Goal: Information Seeking & Learning: Learn about a topic

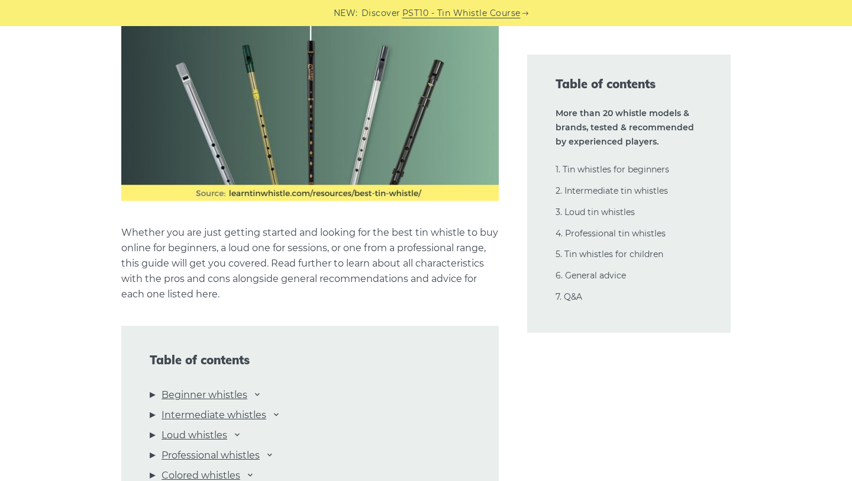
scroll to position [1315, 0]
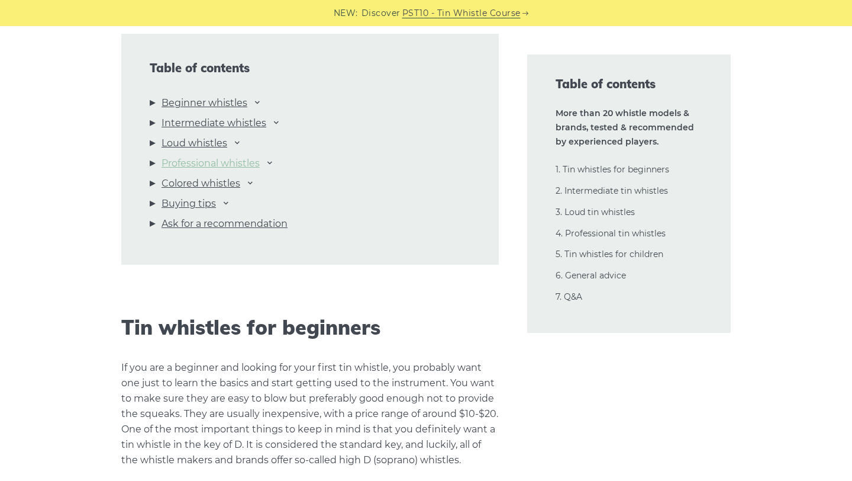
click at [245, 167] on link "Professional whistles" at bounding box center [211, 163] width 98 height 15
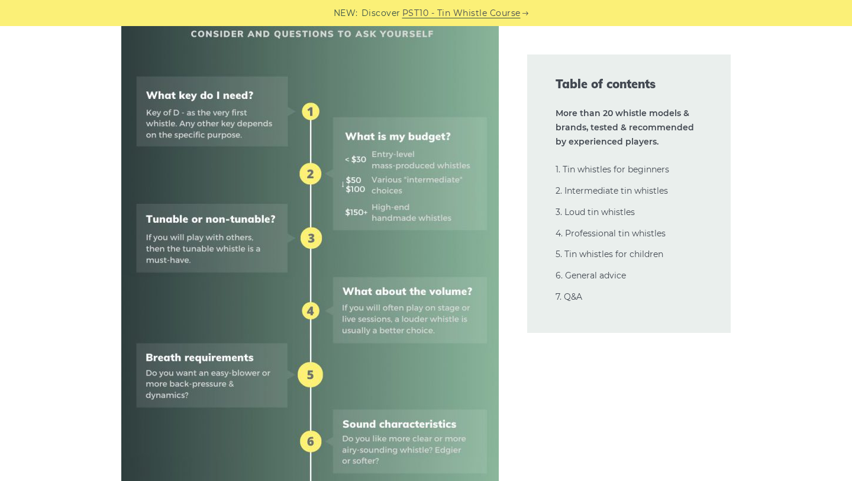
scroll to position [0, 0]
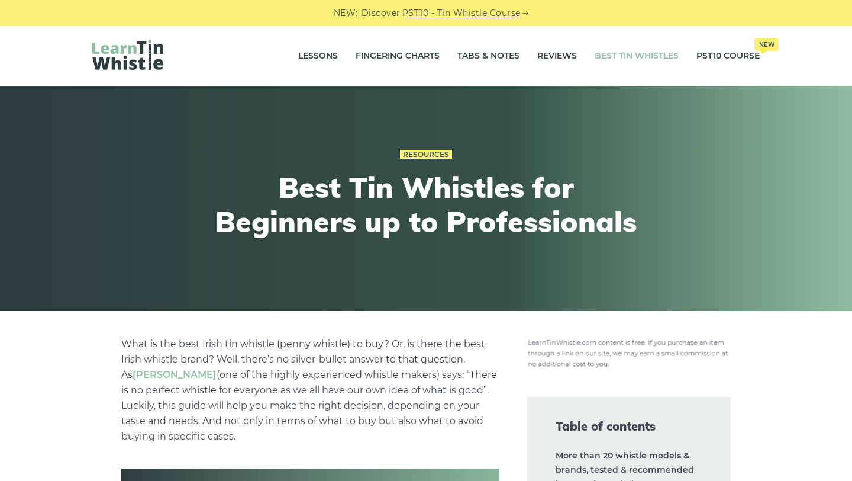
click at [630, 60] on link "Best Tin Whistles" at bounding box center [637, 56] width 84 height 30
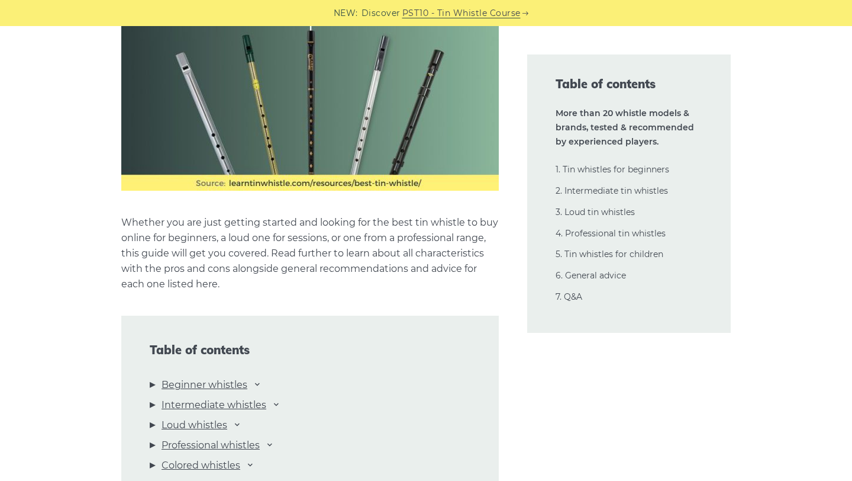
scroll to position [1164, 0]
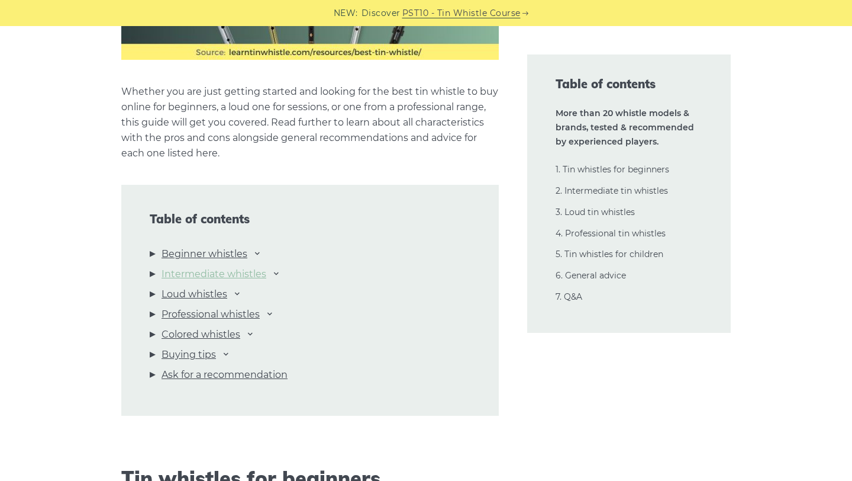
click at [242, 272] on link "Intermediate whistles" at bounding box center [214, 273] width 105 height 15
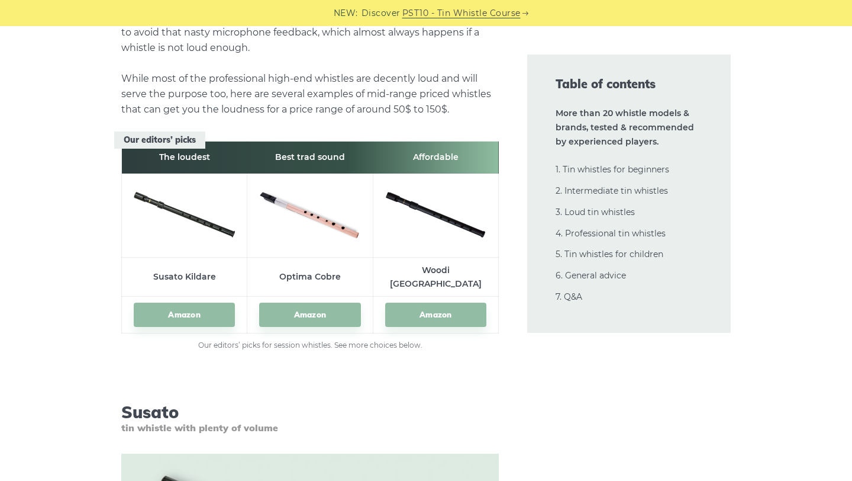
scroll to position [12202, 0]
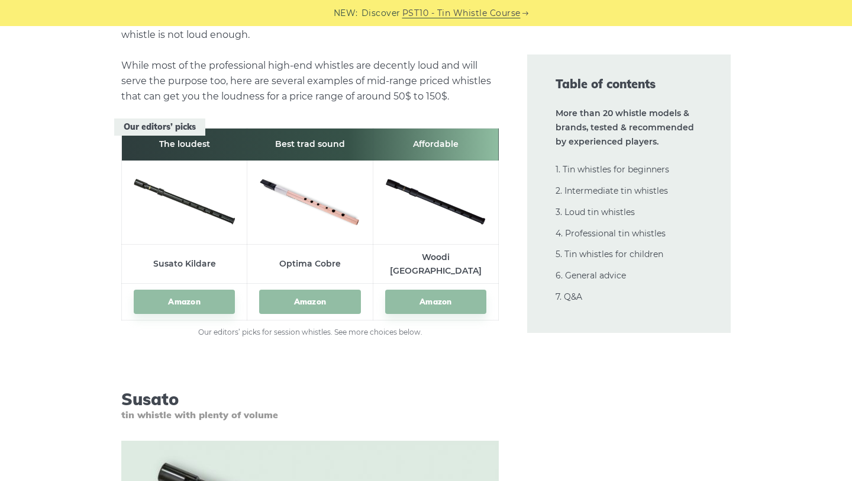
click at [327, 289] on link "Amazon" at bounding box center [309, 301] width 101 height 24
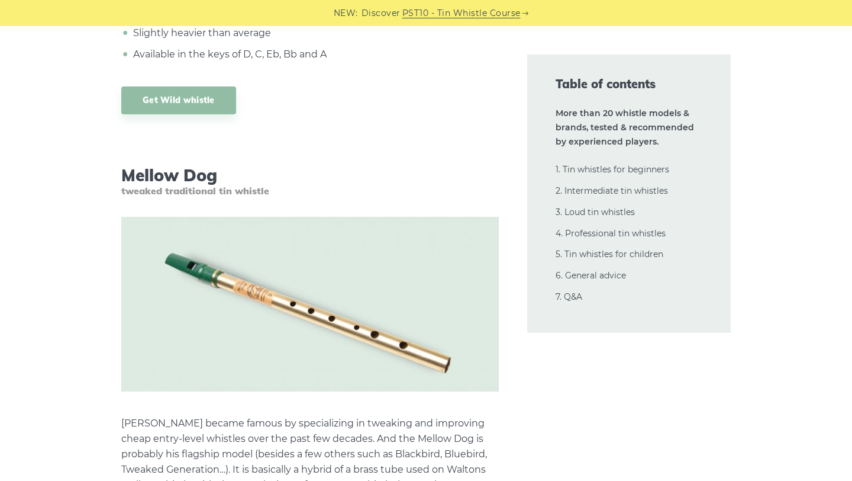
scroll to position [10022, 0]
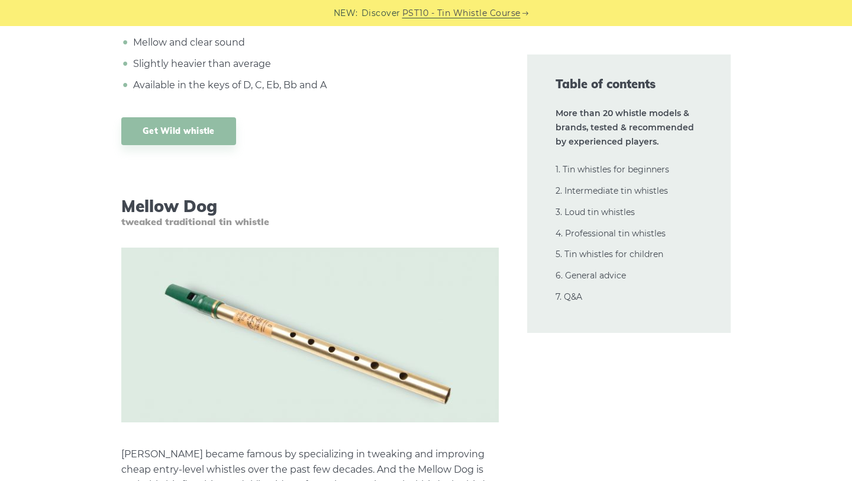
click at [191, 196] on h3 "Mellow Dog tweaked traditional tin whistle" at bounding box center [310, 211] width 378 height 31
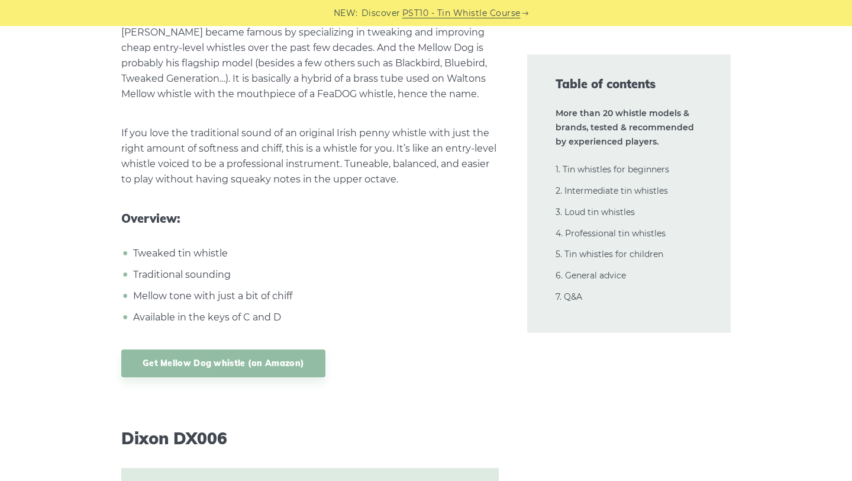
scroll to position [10472, 0]
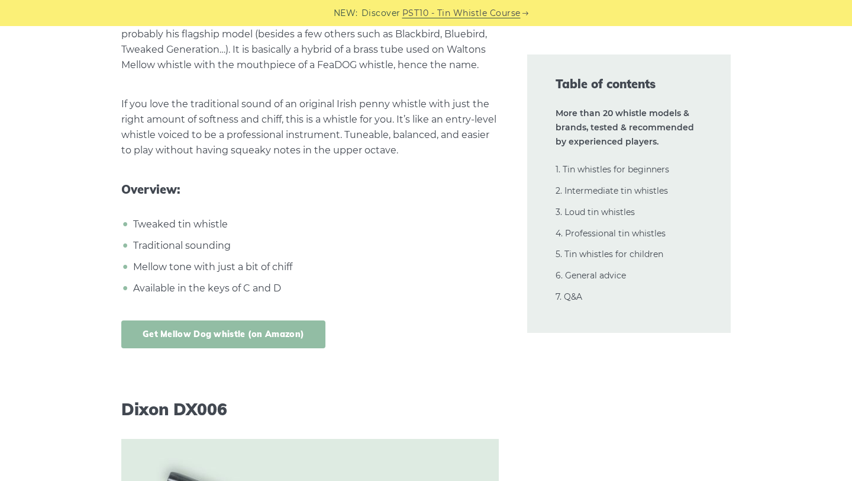
click at [233, 320] on link "Get Mellow Dog whistle (on Amazon)" at bounding box center [223, 334] width 204 height 28
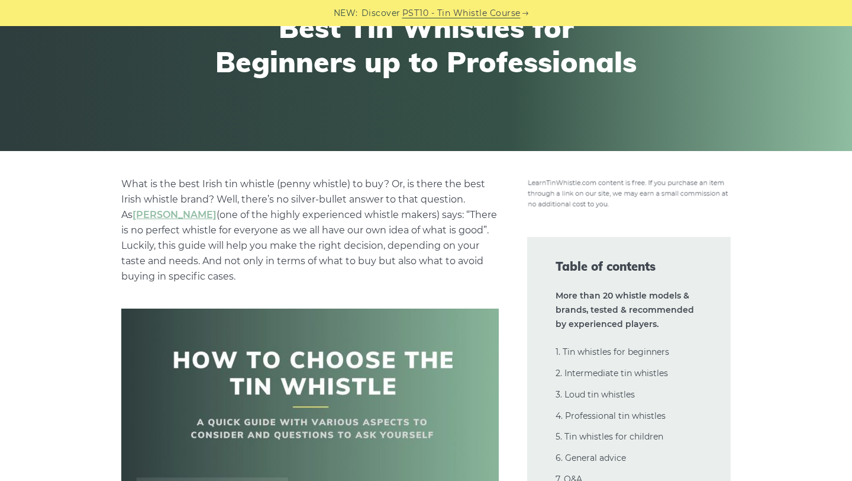
scroll to position [478, 0]
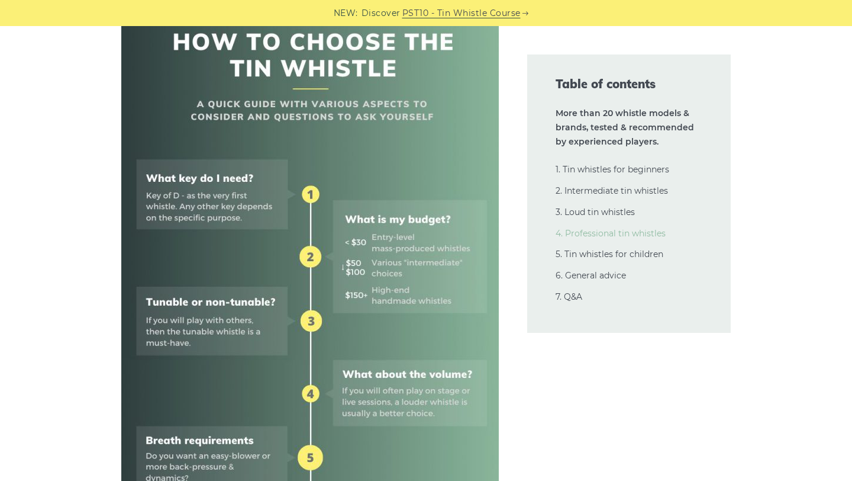
click at [631, 228] on link "4. Professional tin whistles" at bounding box center [611, 233] width 110 height 11
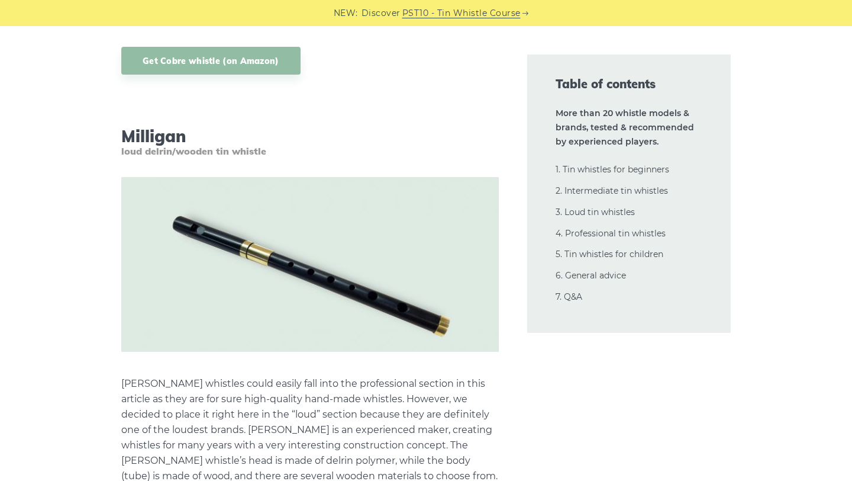
scroll to position [15072, 0]
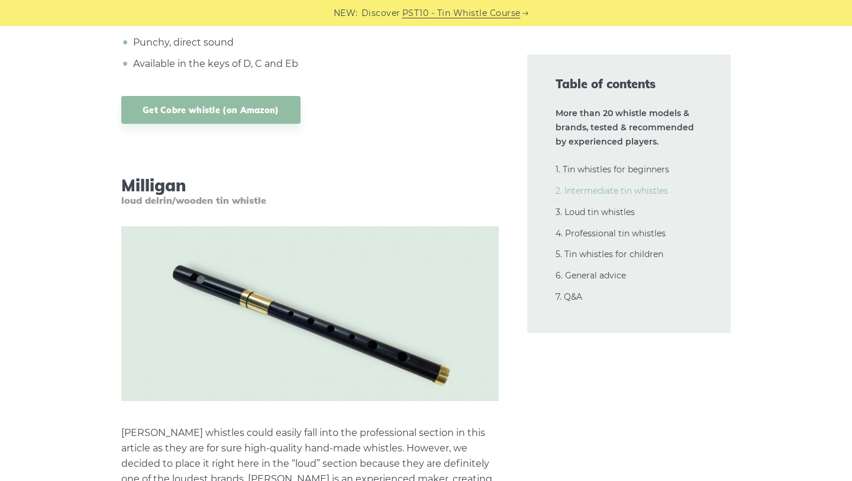
click at [572, 191] on link "2. Intermediate tin whistles" at bounding box center [612, 190] width 112 height 11
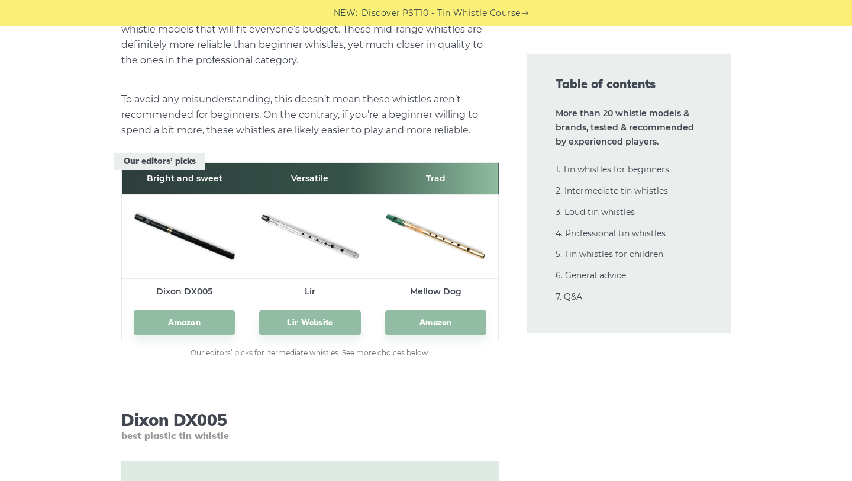
scroll to position [6539, 0]
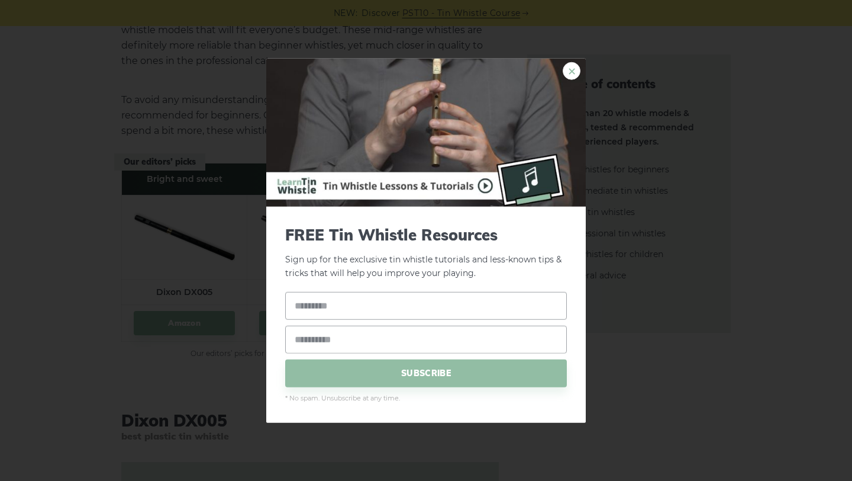
click at [571, 75] on link "×" at bounding box center [572, 71] width 18 height 18
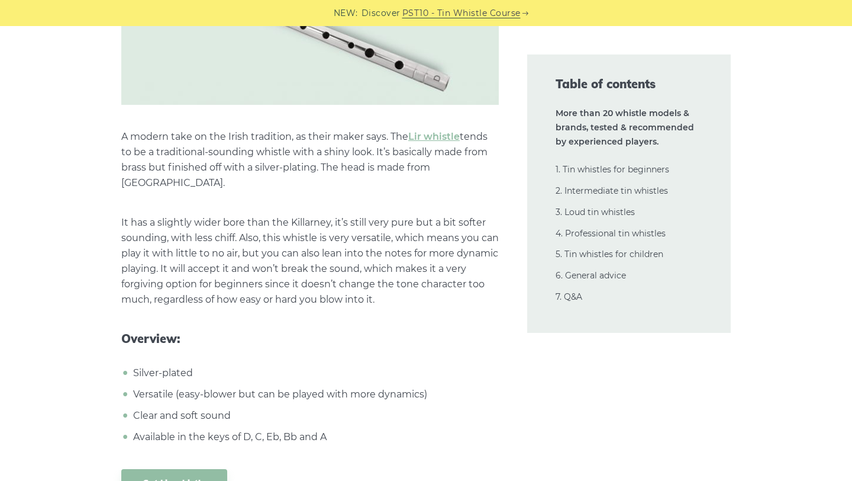
scroll to position [8415, 0]
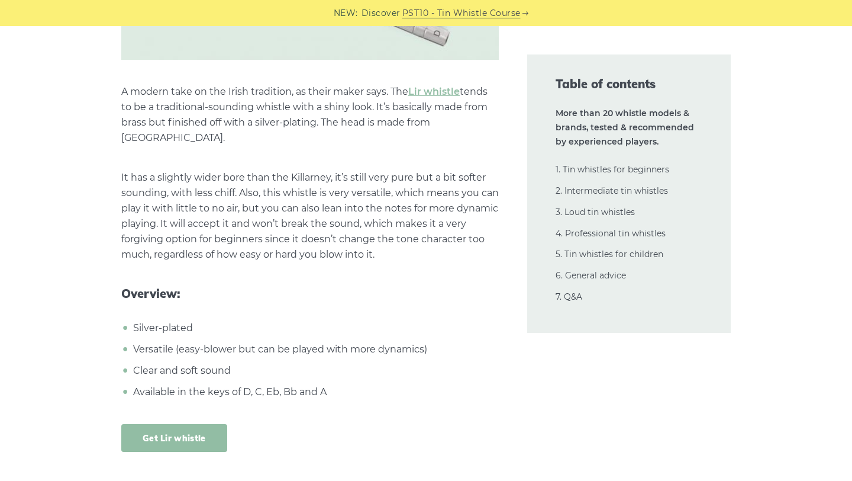
click at [192, 424] on link "Get Lir whistle" at bounding box center [174, 438] width 106 height 28
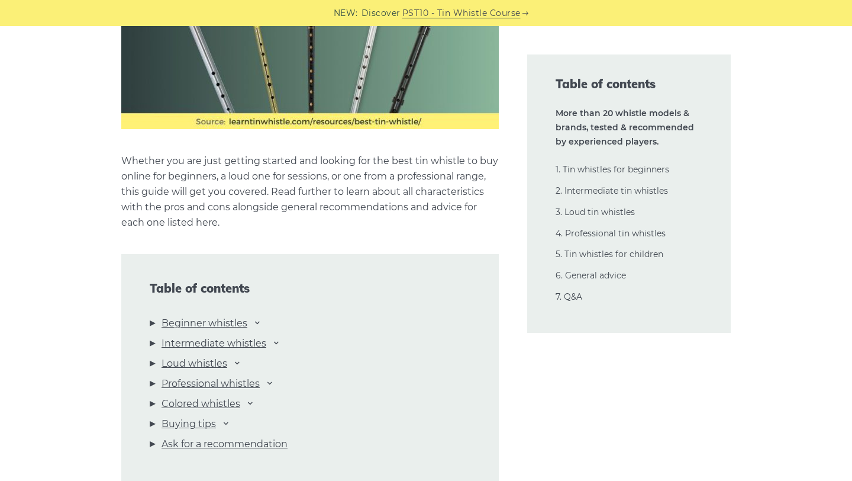
scroll to position [0, 0]
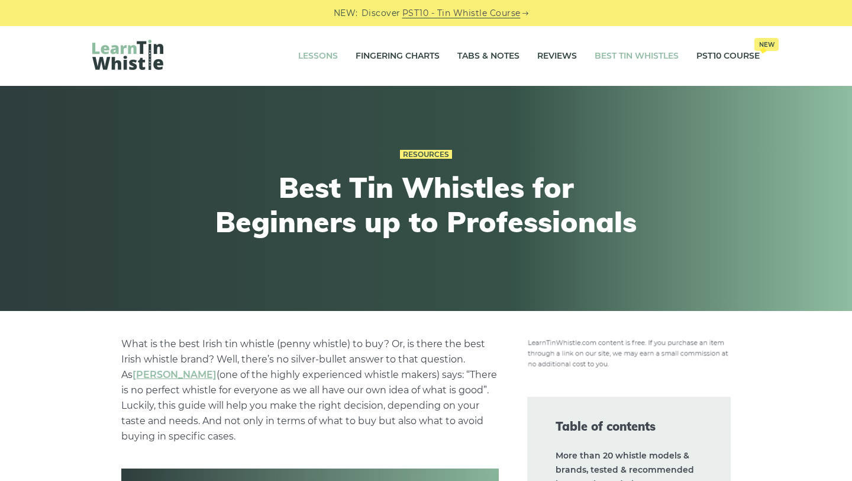
click at [317, 57] on link "Lessons" at bounding box center [318, 56] width 40 height 30
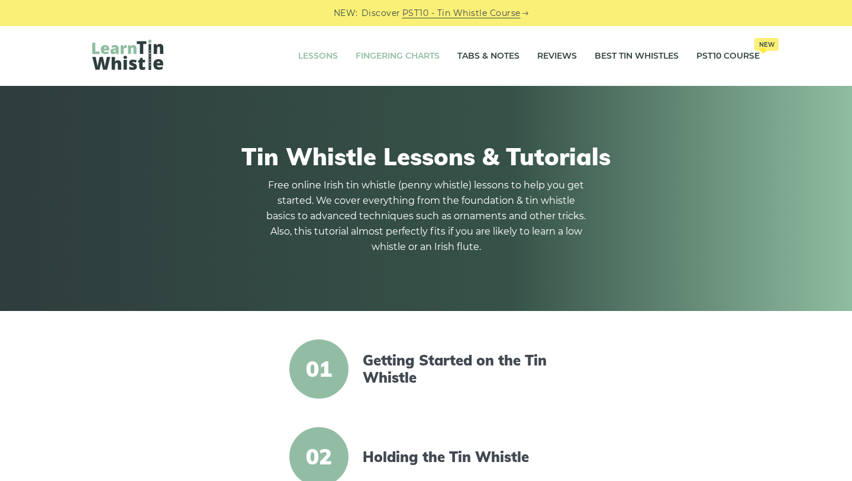
click at [403, 53] on link "Fingering Charts" at bounding box center [398, 56] width 84 height 30
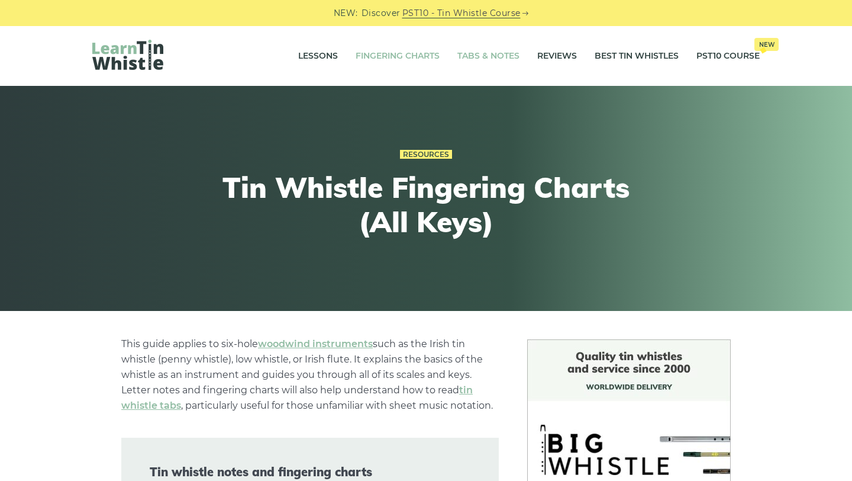
click at [482, 51] on link "Tabs & Notes" at bounding box center [489, 56] width 62 height 30
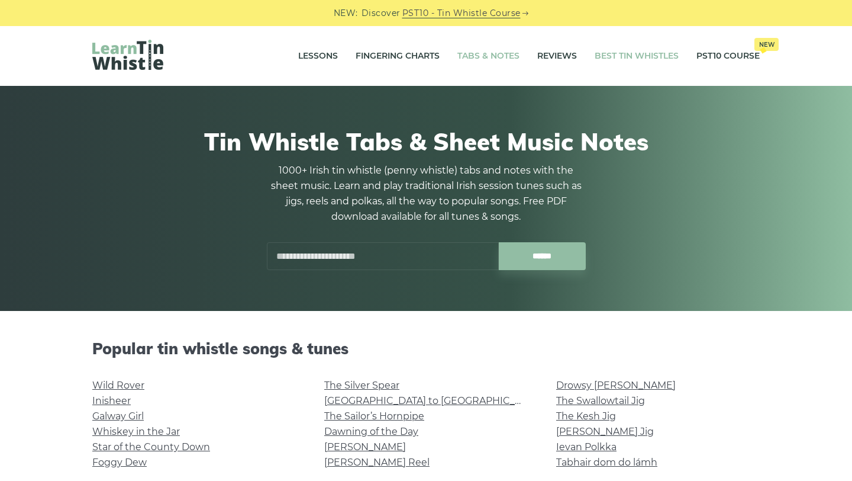
click at [610, 54] on link "Best Tin Whistles" at bounding box center [637, 56] width 84 height 30
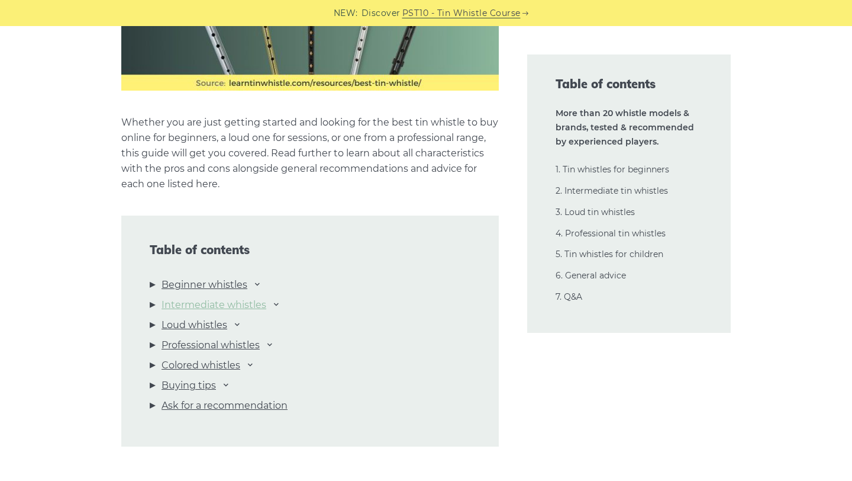
click at [227, 308] on link "Intermediate whistles" at bounding box center [214, 304] width 105 height 15
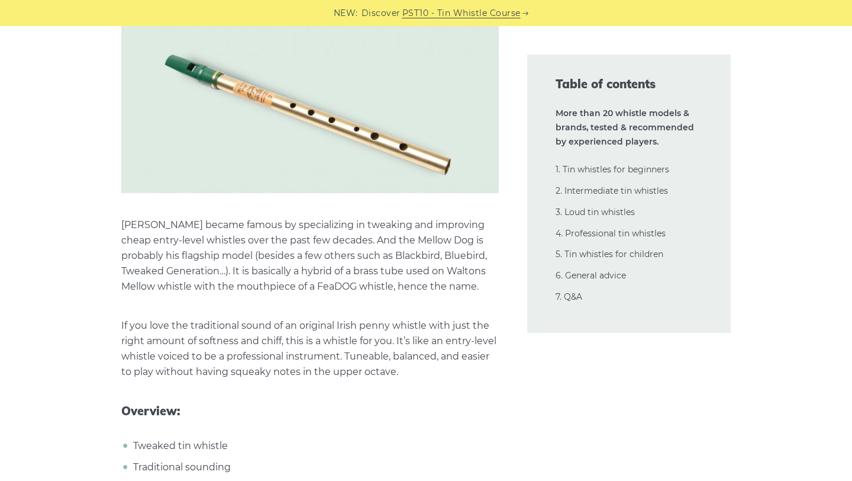
scroll to position [10252, 0]
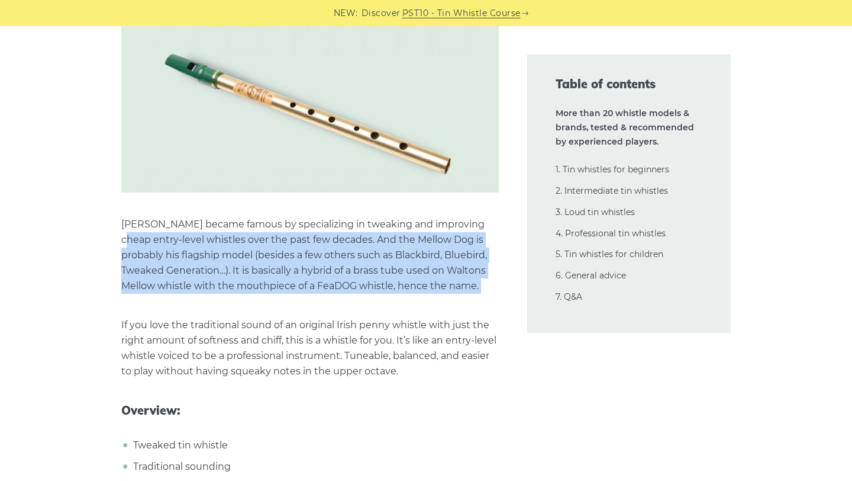
drag, startPoint x: 126, startPoint y: 206, endPoint x: 280, endPoint y: 266, distance: 165.9
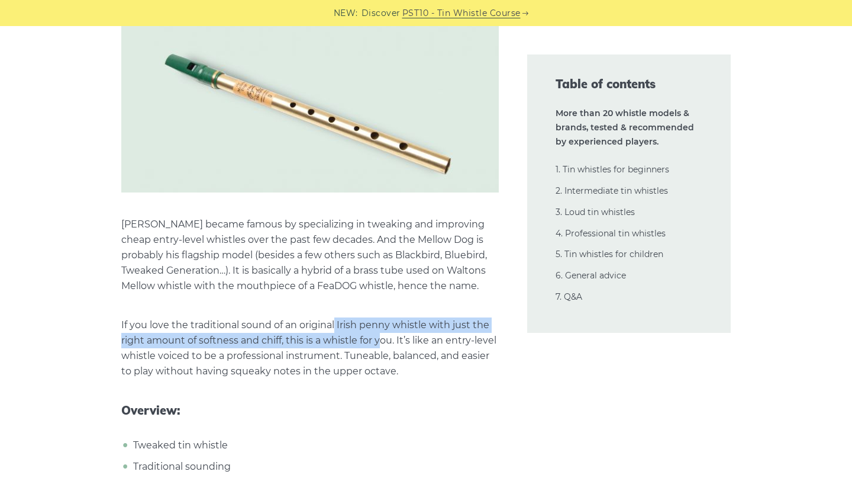
drag, startPoint x: 335, startPoint y: 302, endPoint x: 384, endPoint y: 307, distance: 48.8
click at [384, 317] on p "If you love the traditional sound of an original Irish penny whistle with just …" at bounding box center [310, 348] width 378 height 62
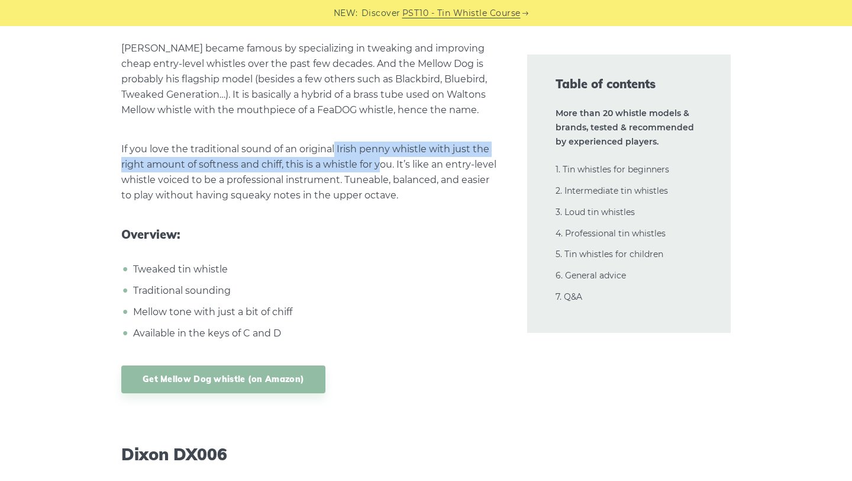
scroll to position [10419, 0]
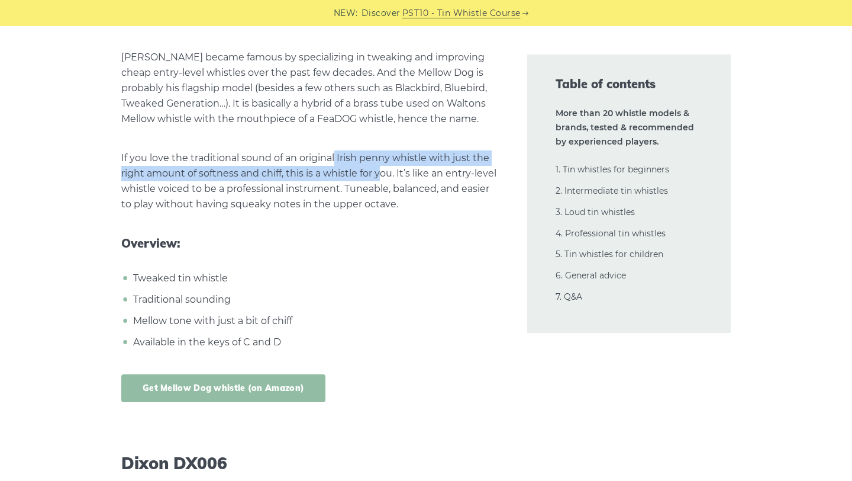
click at [271, 374] on link "Get Mellow Dog whistle (on Amazon)" at bounding box center [223, 388] width 204 height 28
